Goal: Information Seeking & Learning: Learn about a topic

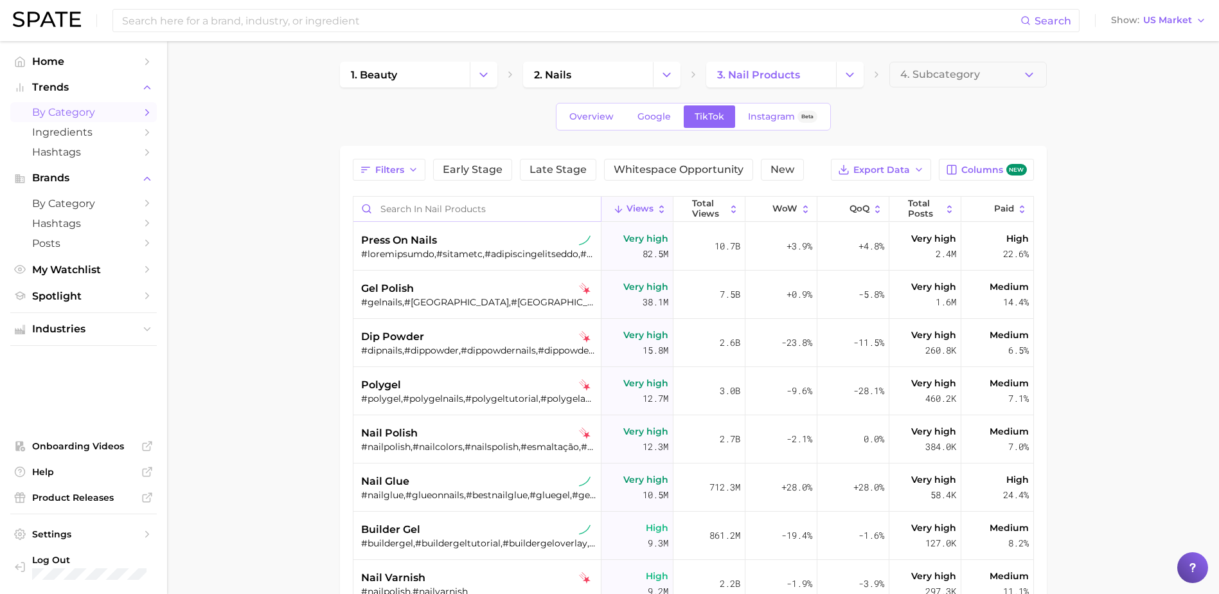
click at [406, 210] on input "Search in nail products" at bounding box center [477, 209] width 247 height 24
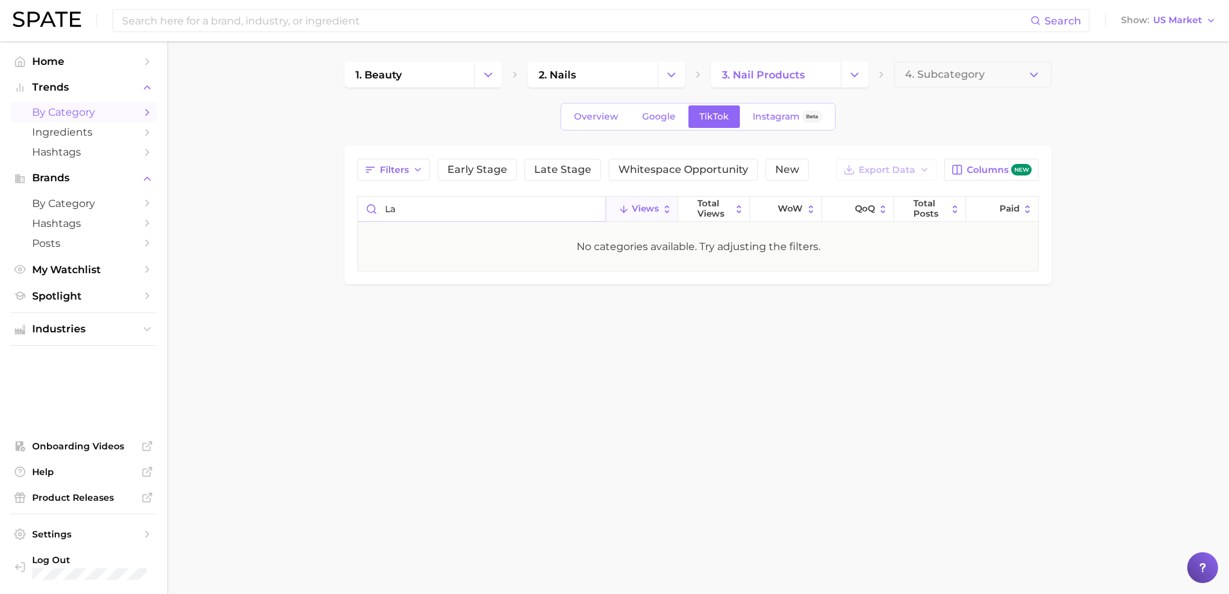
type input "l"
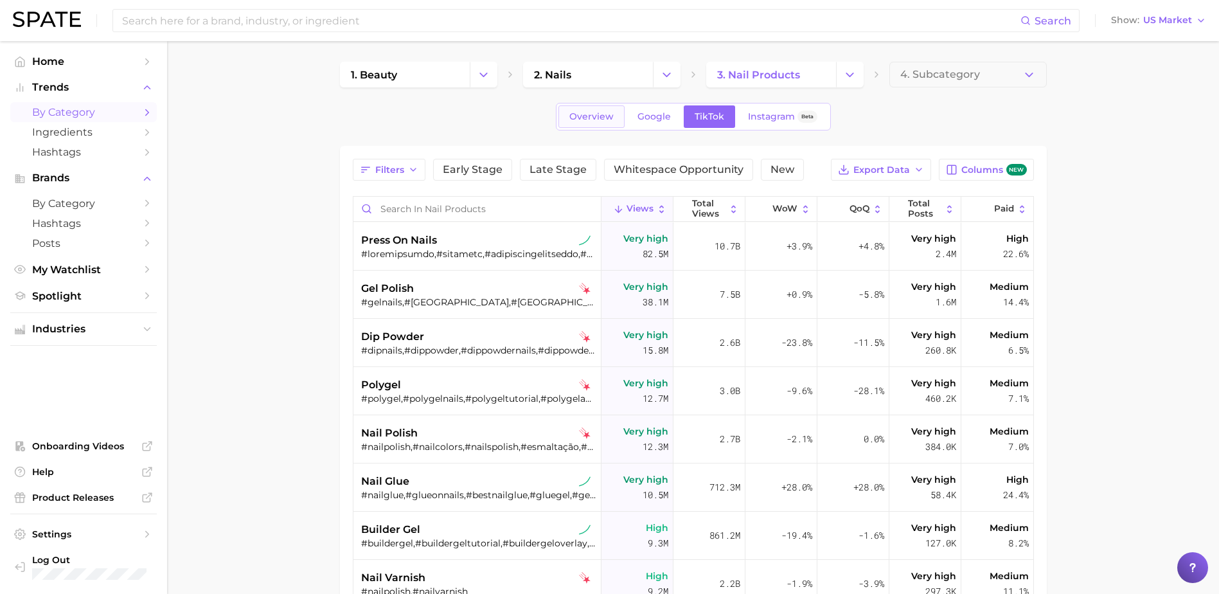
click at [582, 114] on span "Overview" at bounding box center [592, 116] width 44 height 11
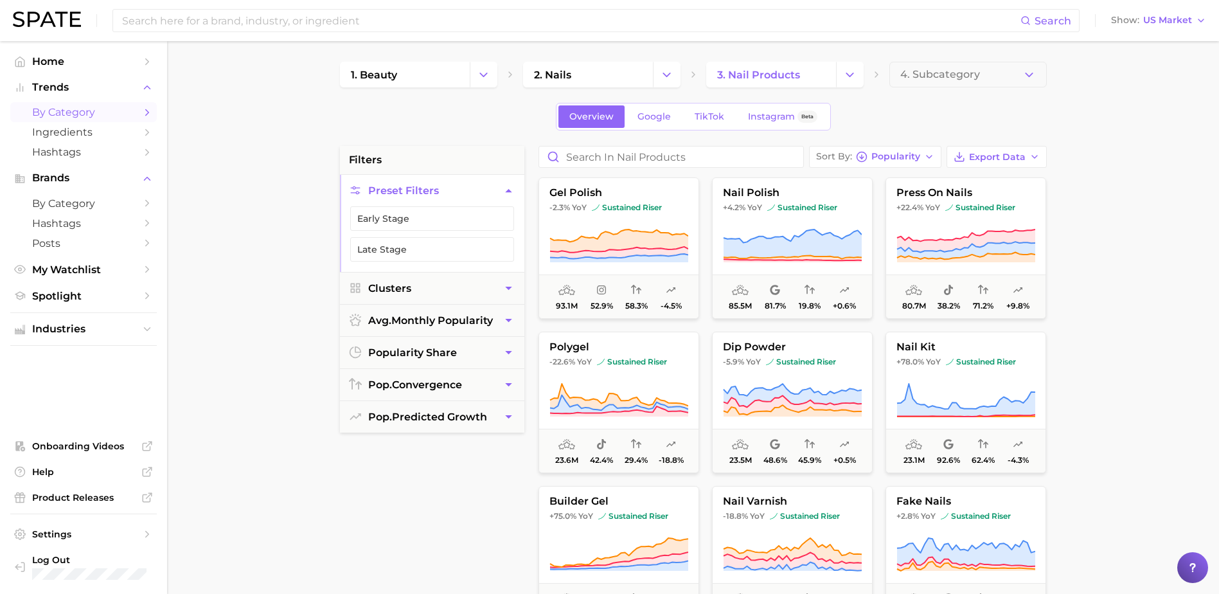
click at [267, 505] on main "1. beauty 2. nails 3. nail products 4. Subcategory Overview Google TikTok Insta…" at bounding box center [693, 528] width 1052 height 975
click at [584, 160] on input "Search in nail products" at bounding box center [671, 157] width 264 height 21
type input "latina"
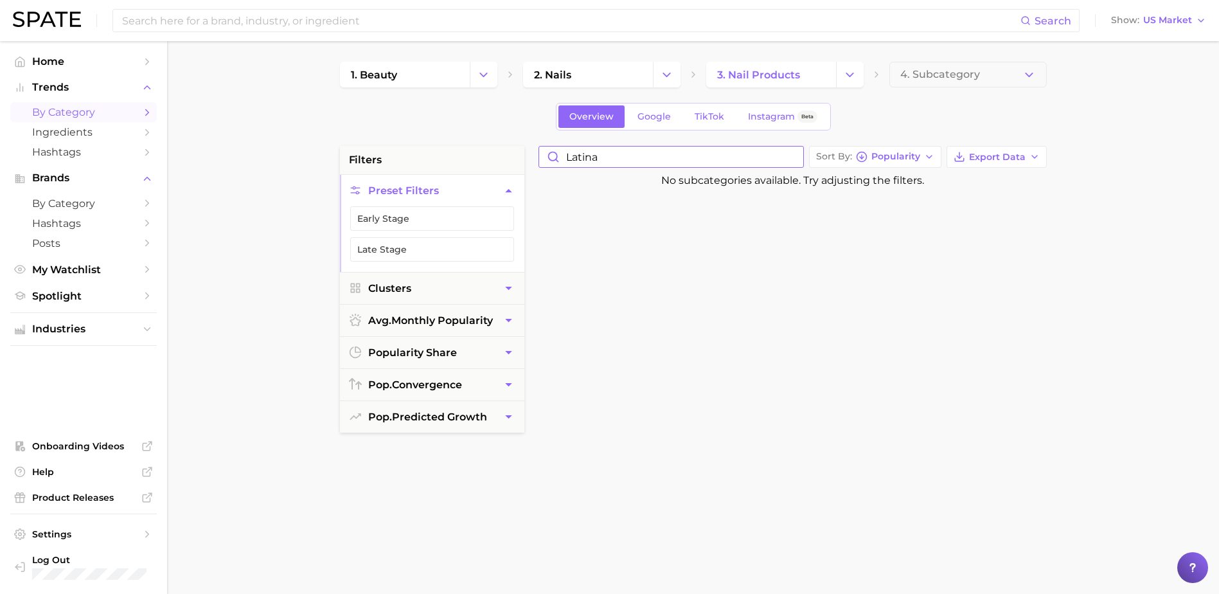
drag, startPoint x: 624, startPoint y: 154, endPoint x: 346, endPoint y: 156, distance: 277.1
click at [346, 156] on div "filters Preset Filters Early Stage Late Stage Clusters avg. monthly popularity …" at bounding box center [697, 549] width 714 height 806
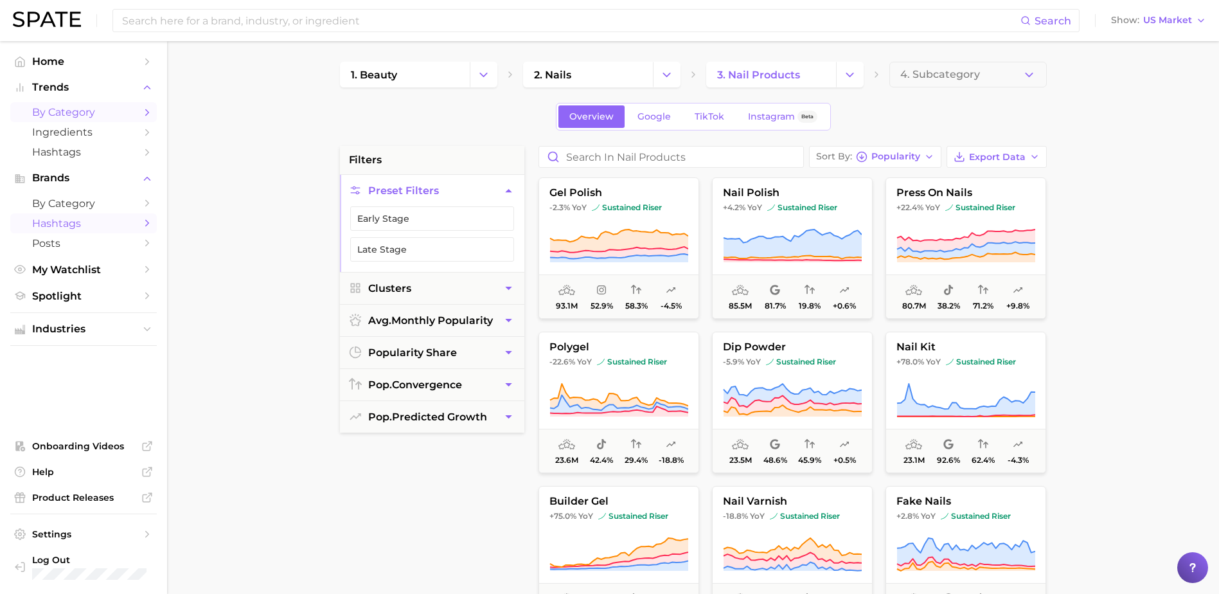
click at [69, 219] on span "Hashtags" at bounding box center [83, 223] width 103 height 12
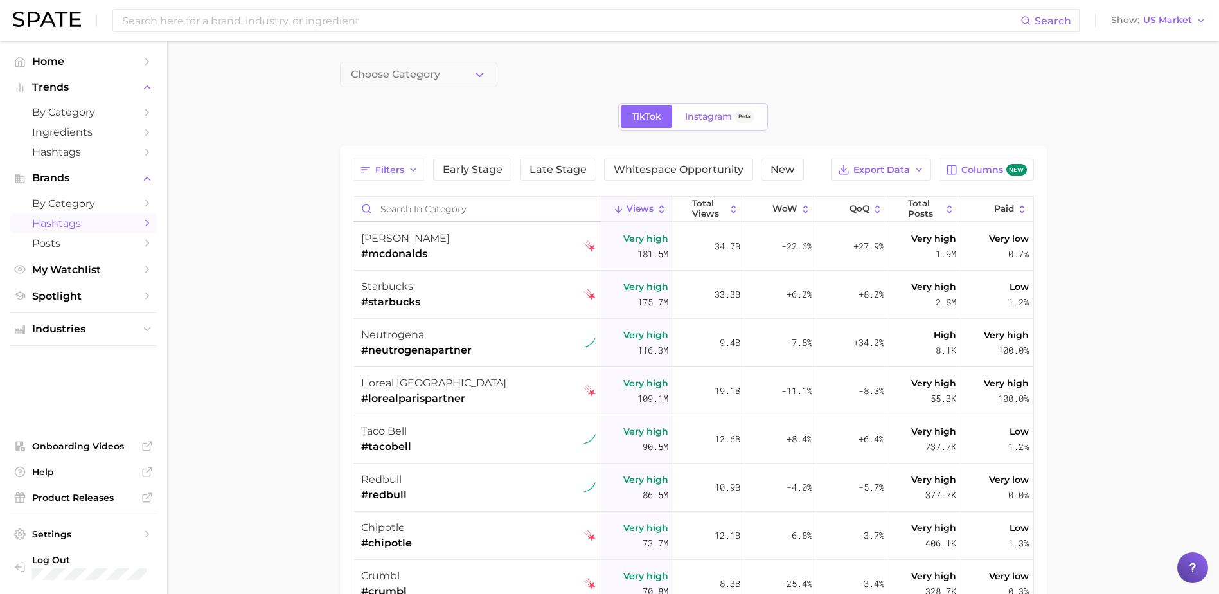
click at [435, 204] on input "Search in category" at bounding box center [477, 209] width 247 height 24
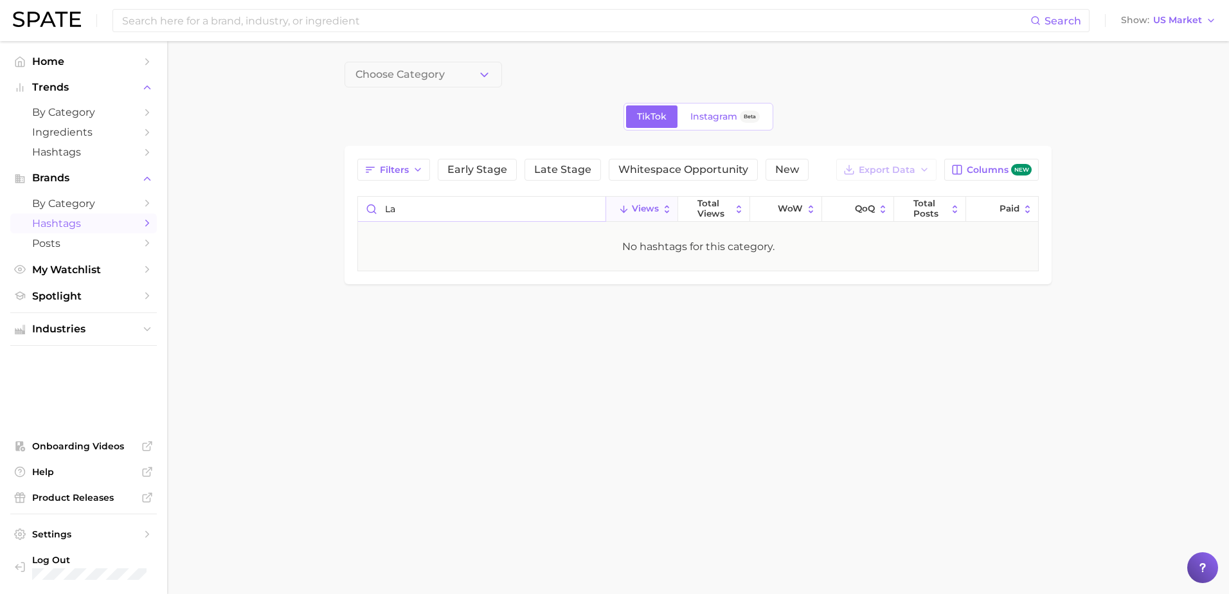
type input "l"
type input "[DEMOGRAPHIC_DATA]"
click at [482, 72] on icon "button" at bounding box center [484, 74] width 13 height 13
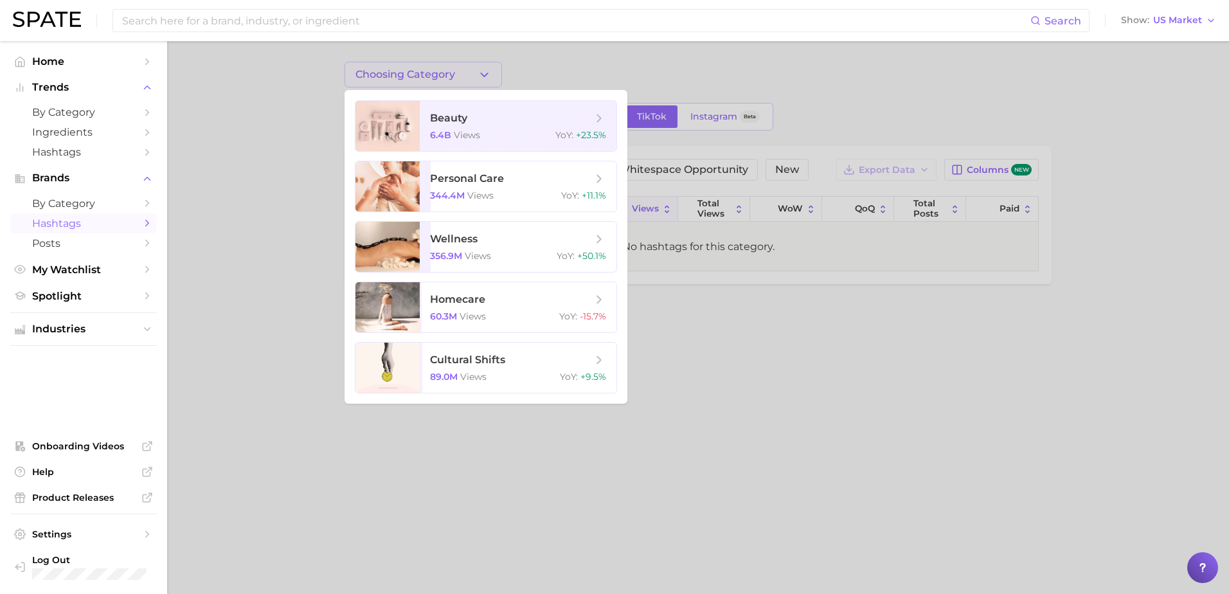
click at [176, 106] on div at bounding box center [614, 297] width 1229 height 594
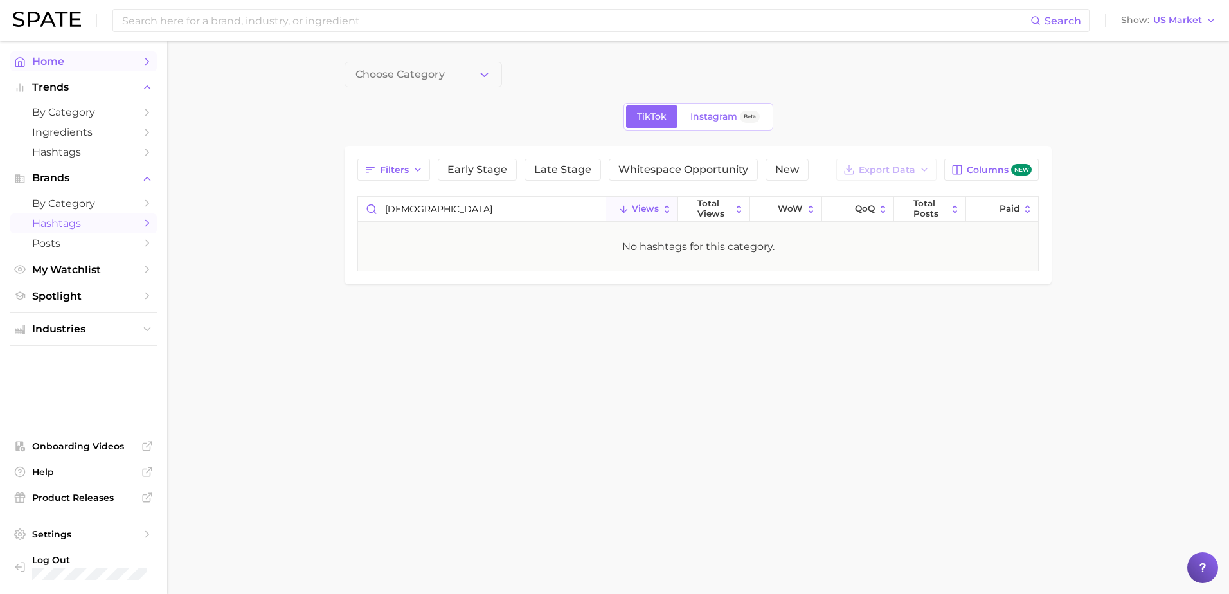
click at [55, 60] on span "Home" at bounding box center [83, 61] width 103 height 12
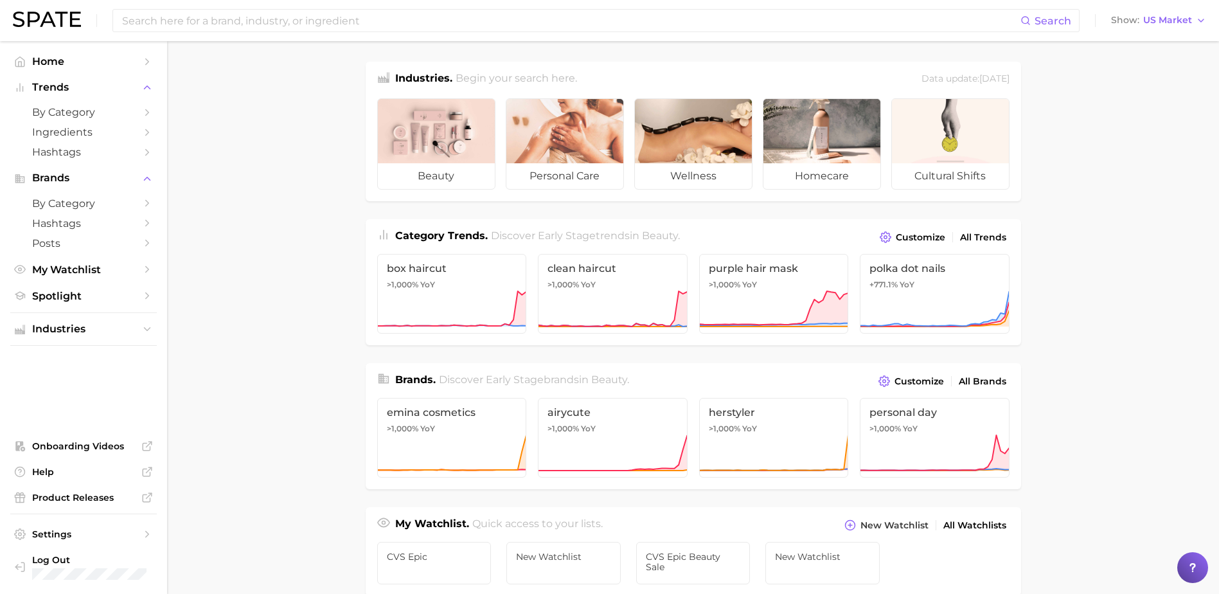
drag, startPoint x: 280, startPoint y: 274, endPoint x: 281, endPoint y: 282, distance: 7.7
click at [280, 274] on main "Industries. Begin your search here. Data update: [DATE] beauty personal care we…" at bounding box center [693, 542] width 1052 height 1003
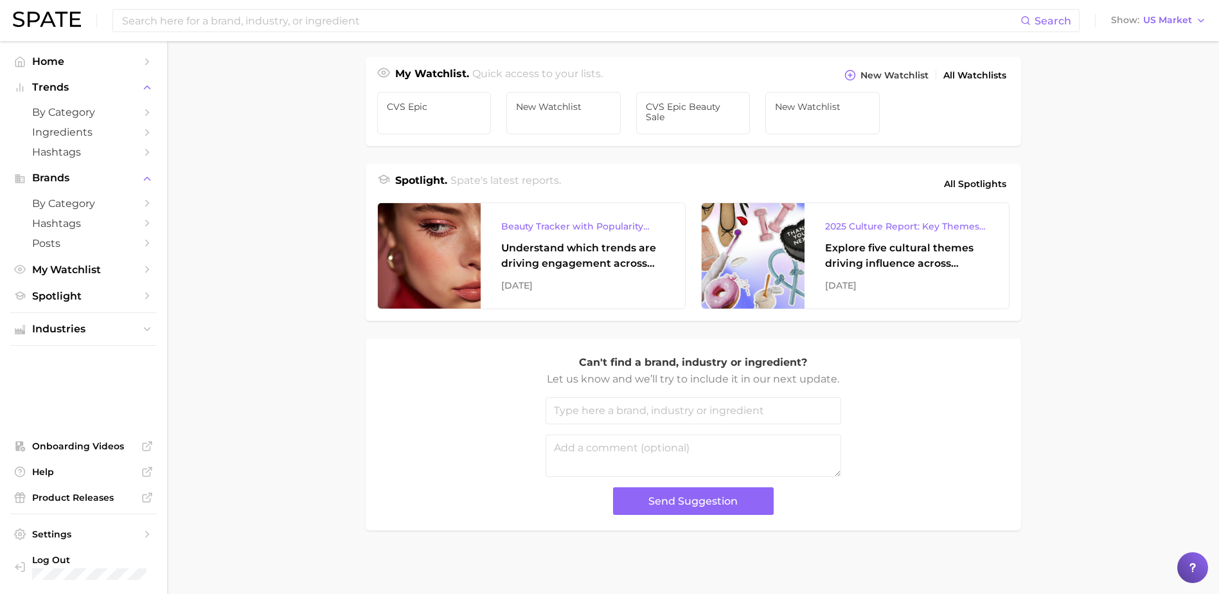
scroll to position [451, 0]
click at [976, 186] on span "All Spotlights" at bounding box center [975, 182] width 62 height 15
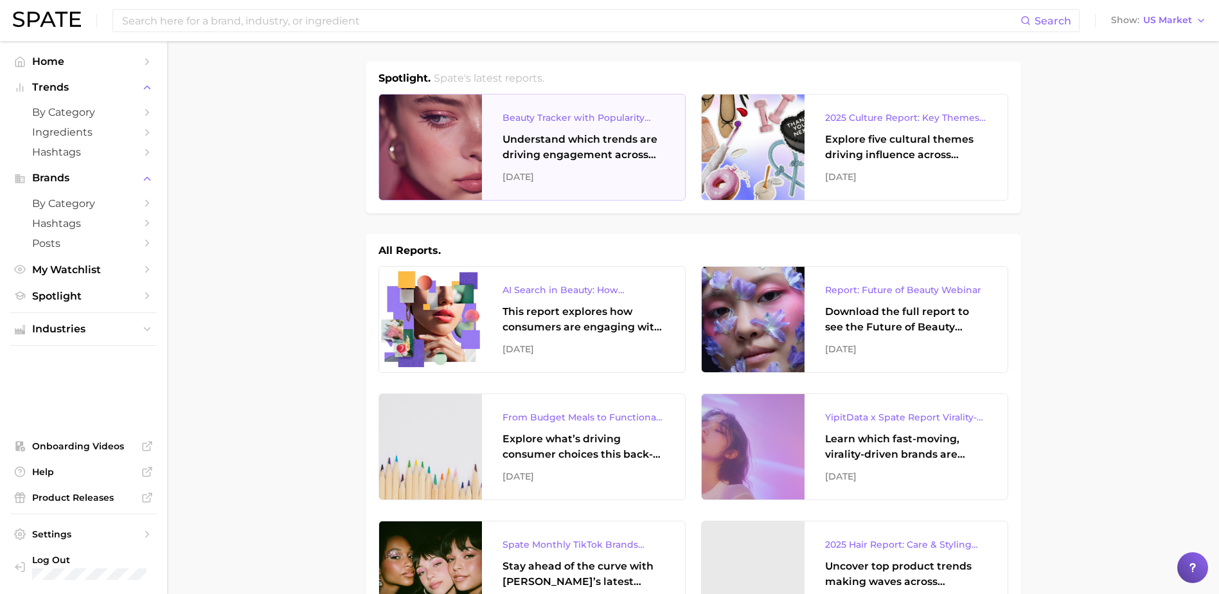
click at [579, 147] on div "Understand which trends are driving engagement across platforms in the skin, ha…" at bounding box center [584, 147] width 162 height 31
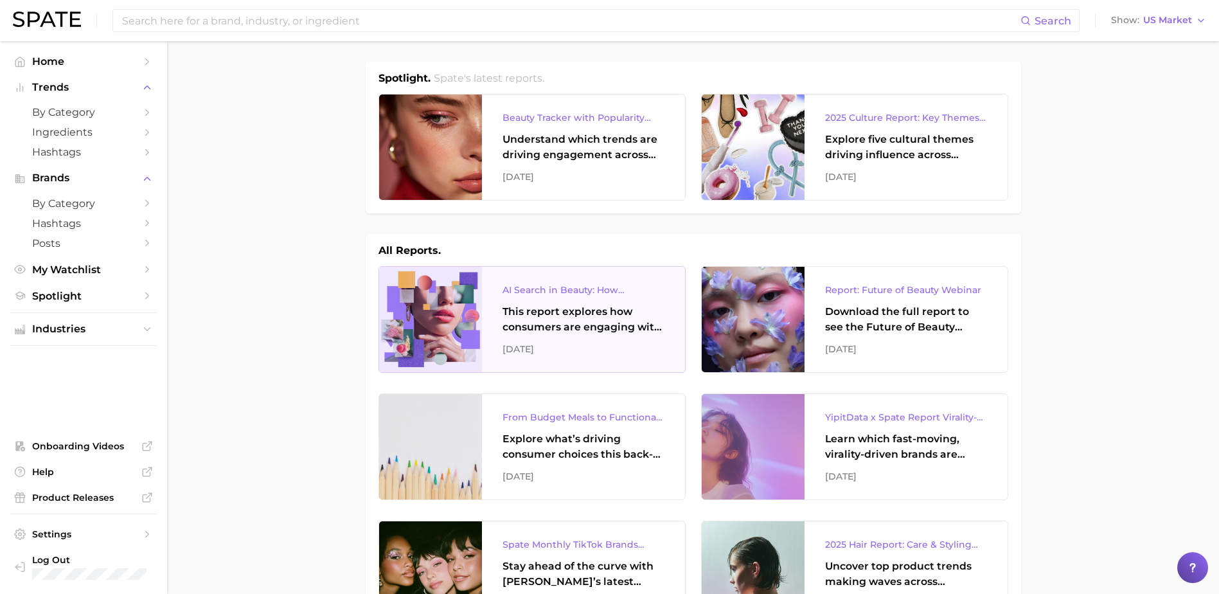
click at [599, 316] on div "This report explores how consumers are engaging with AI-powered search tools — …" at bounding box center [584, 319] width 162 height 31
